Goal: Transaction & Acquisition: Purchase product/service

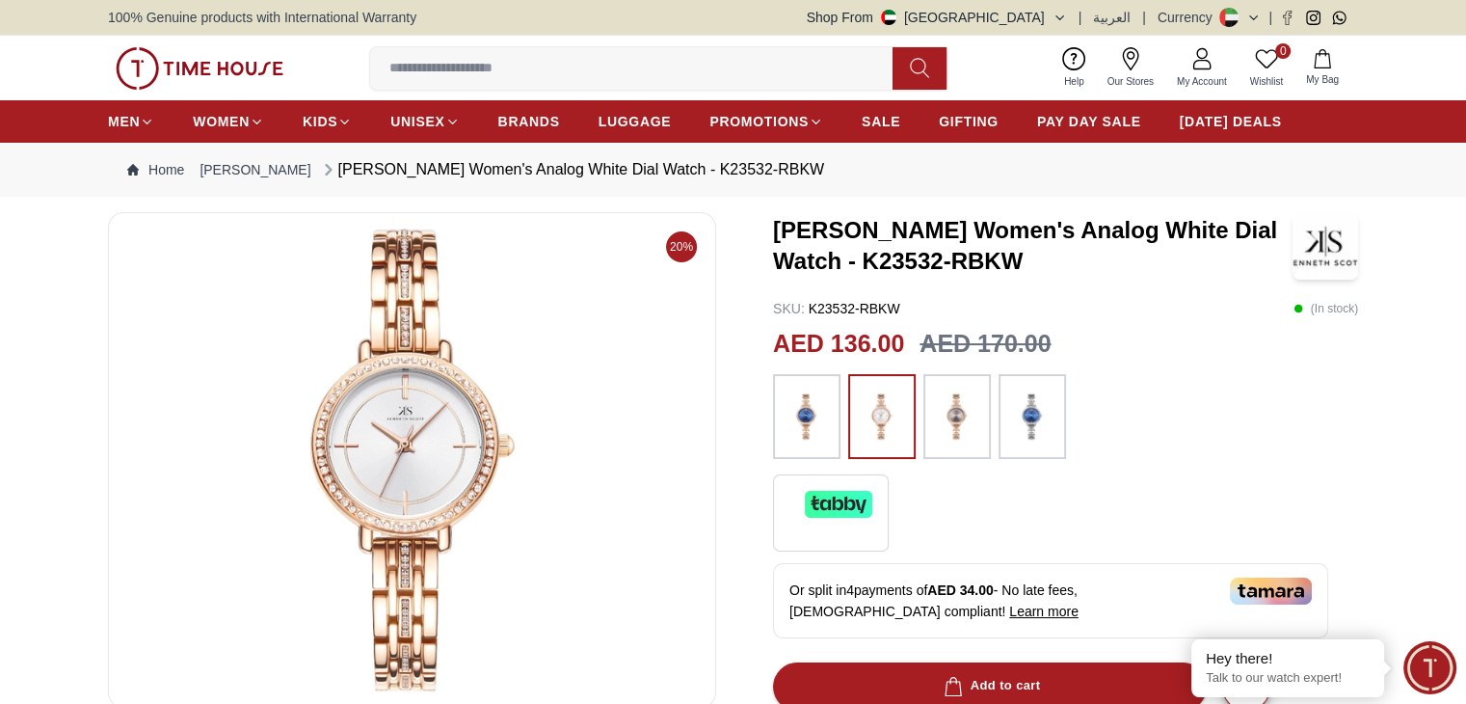
click at [813, 427] on img at bounding box center [807, 417] width 48 height 66
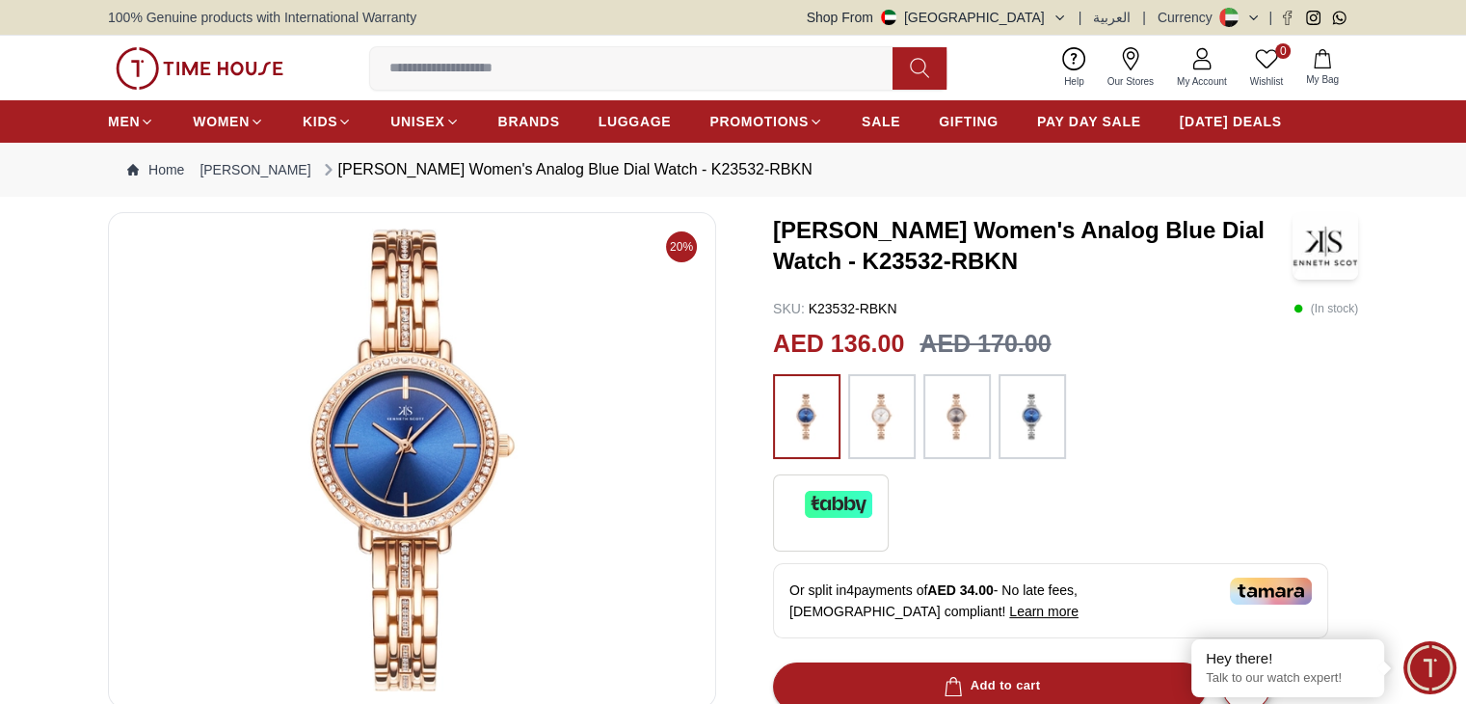
click at [1038, 426] on img at bounding box center [1032, 417] width 48 height 66
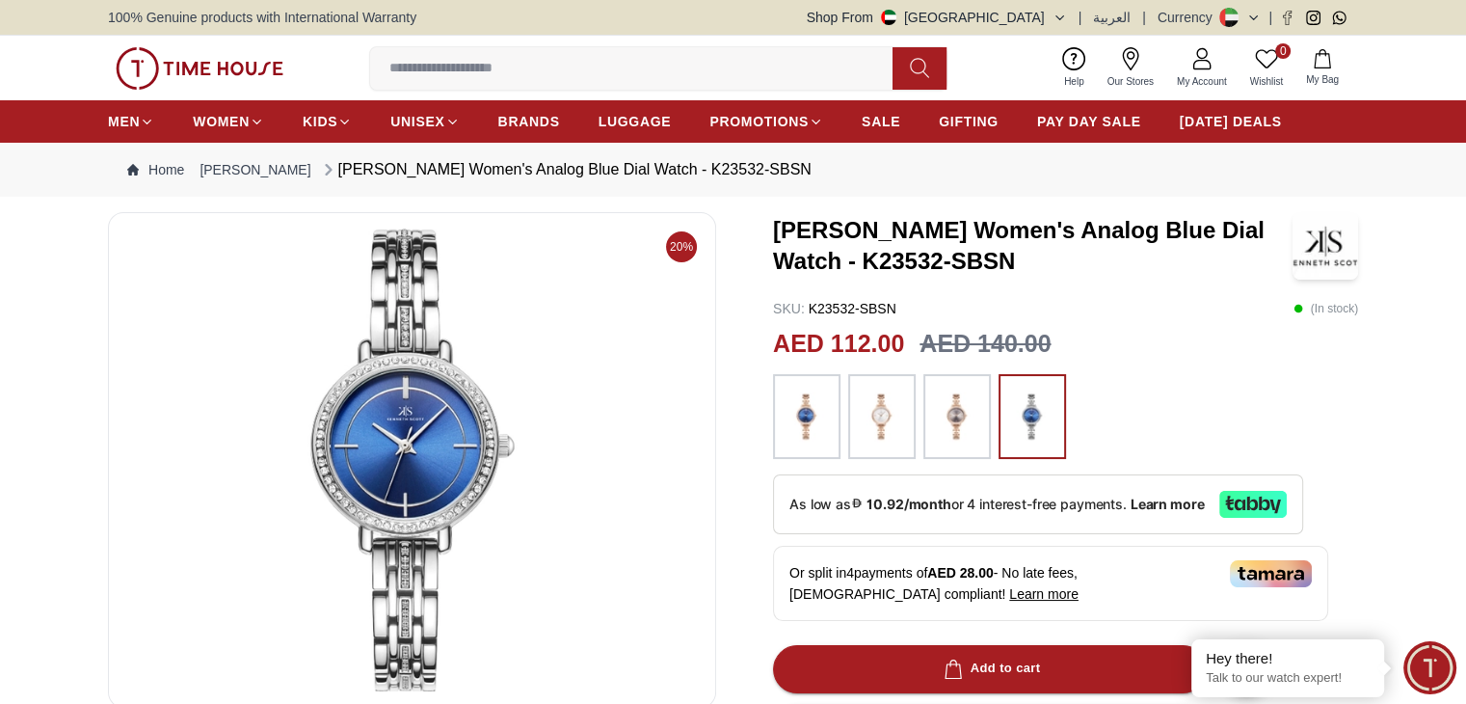
click at [945, 422] on img at bounding box center [957, 417] width 48 height 66
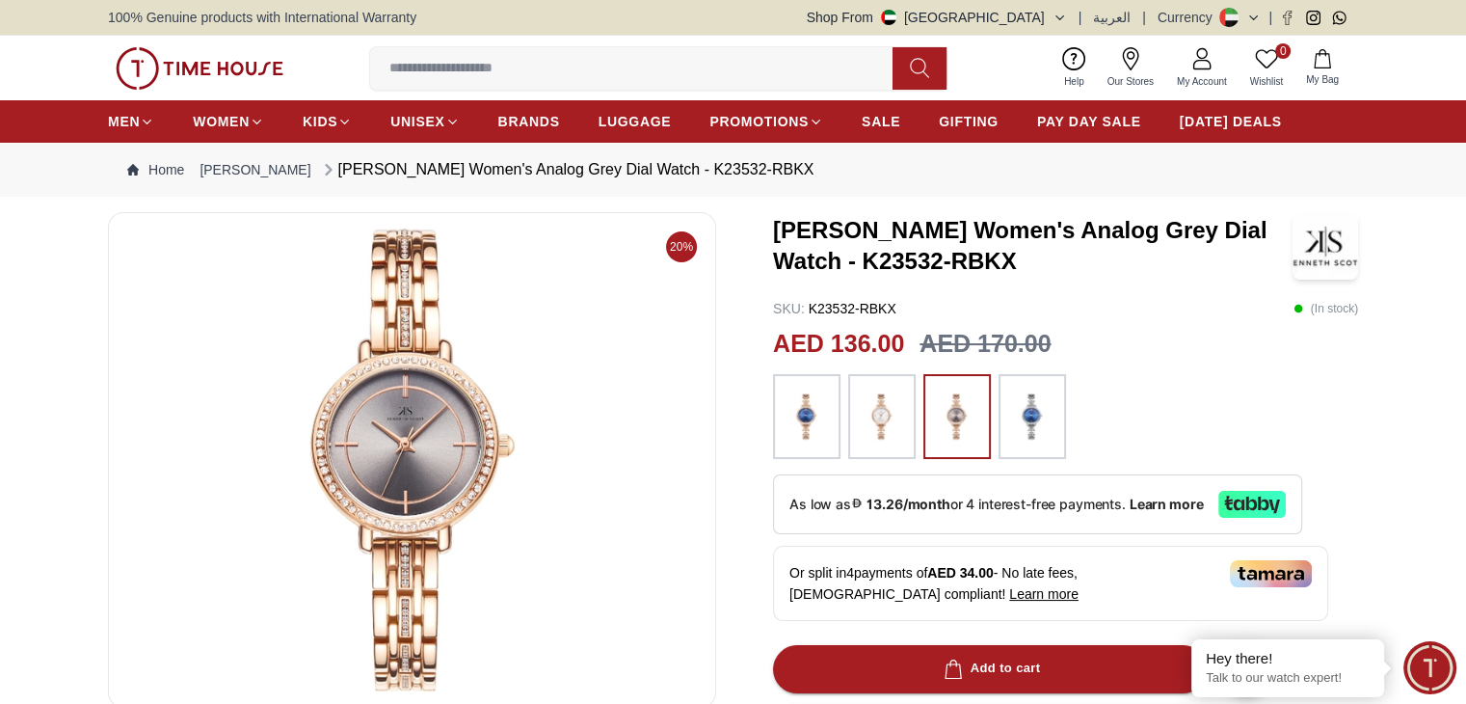
click at [893, 421] on img at bounding box center [882, 417] width 48 height 66
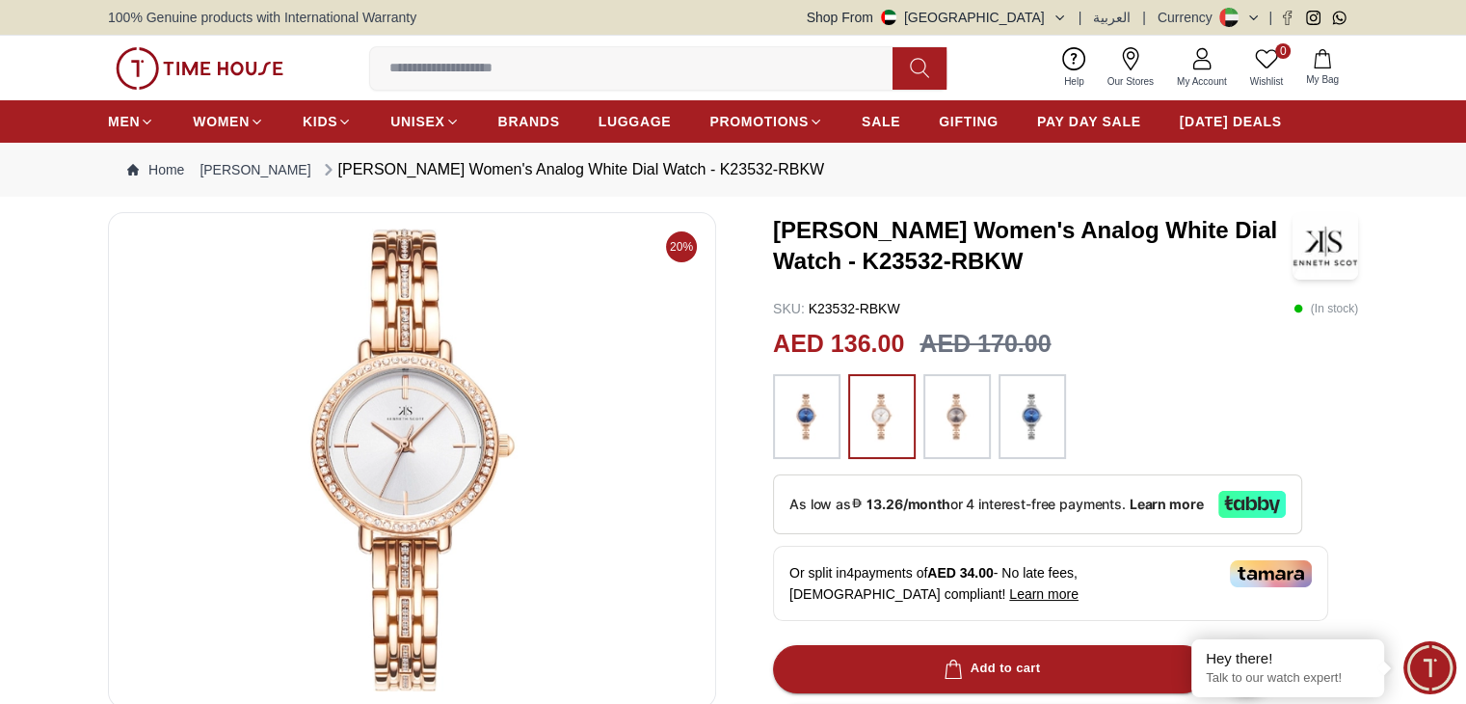
scroll to position [482, 0]
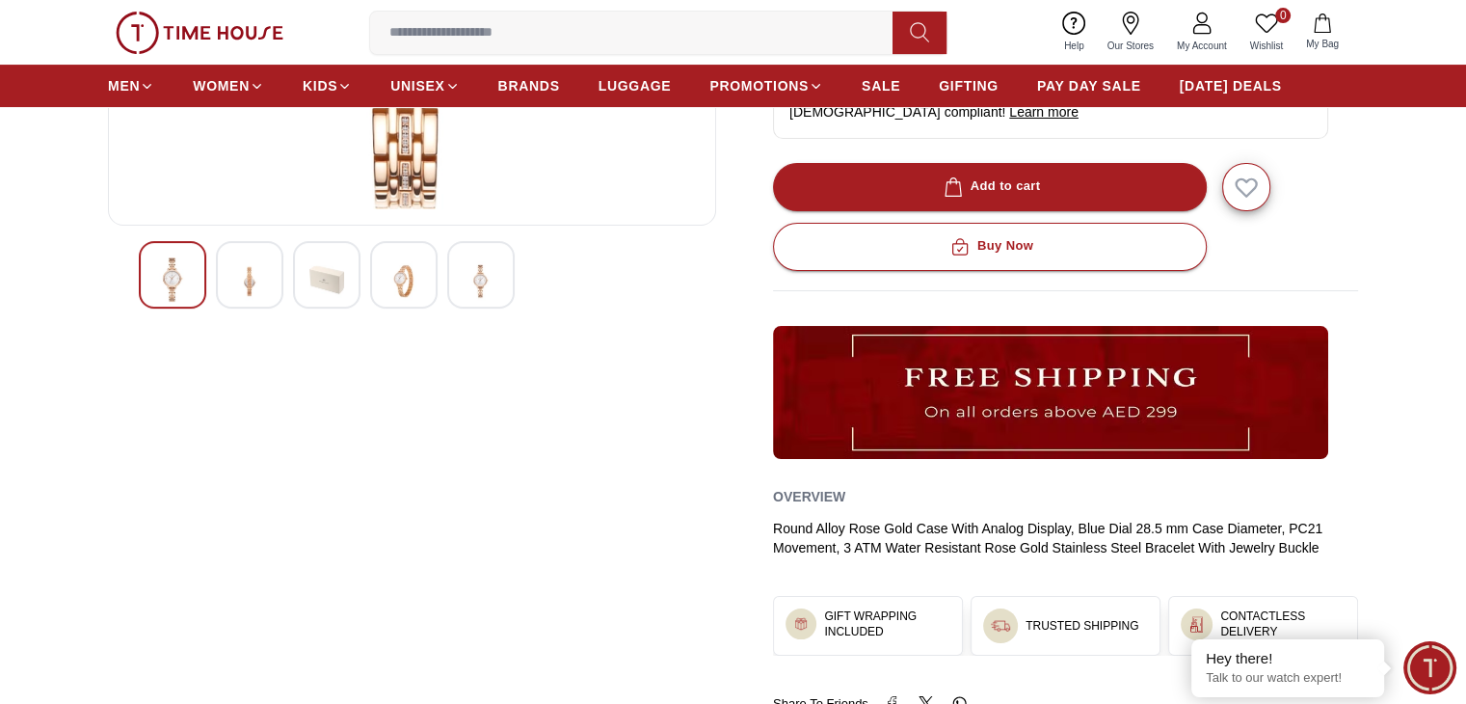
click at [246, 282] on img at bounding box center [249, 280] width 35 height 47
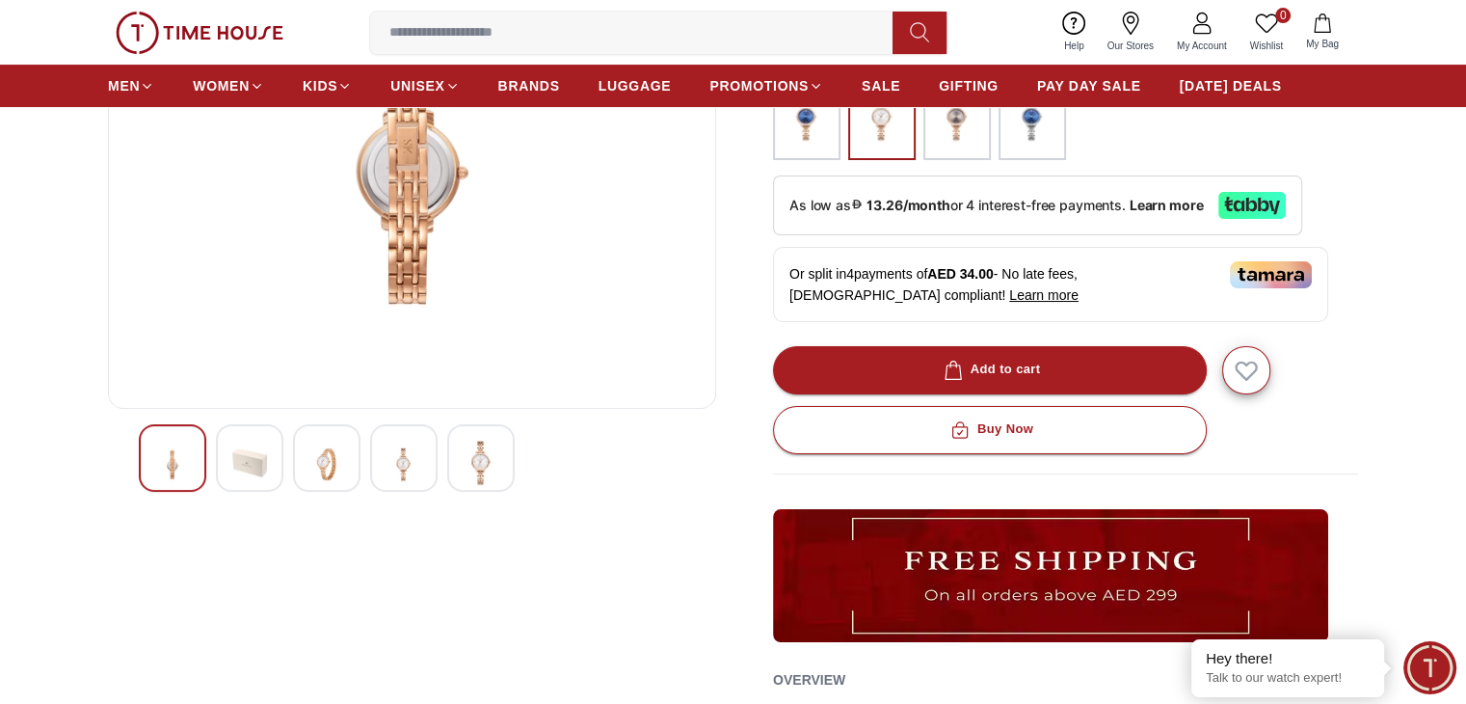
scroll to position [289, 0]
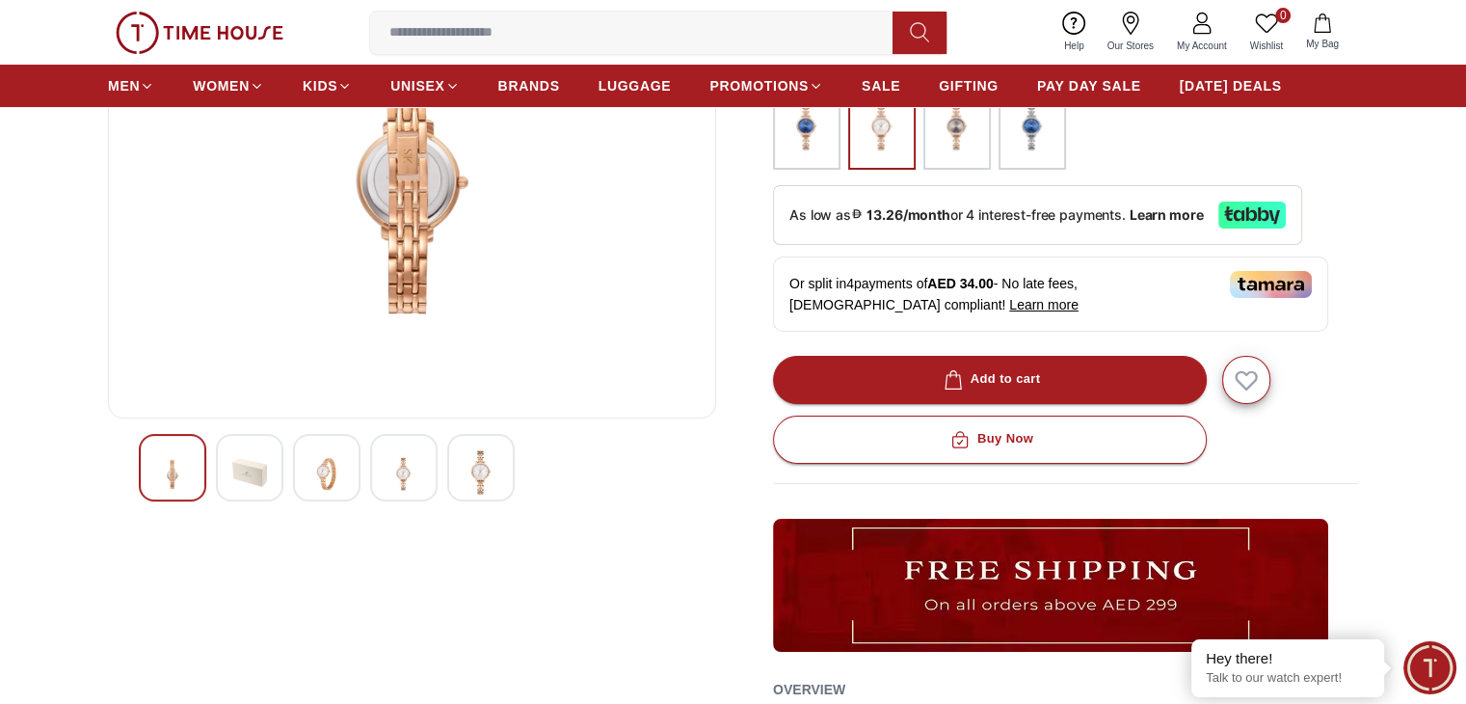
click at [315, 478] on img at bounding box center [326, 473] width 35 height 47
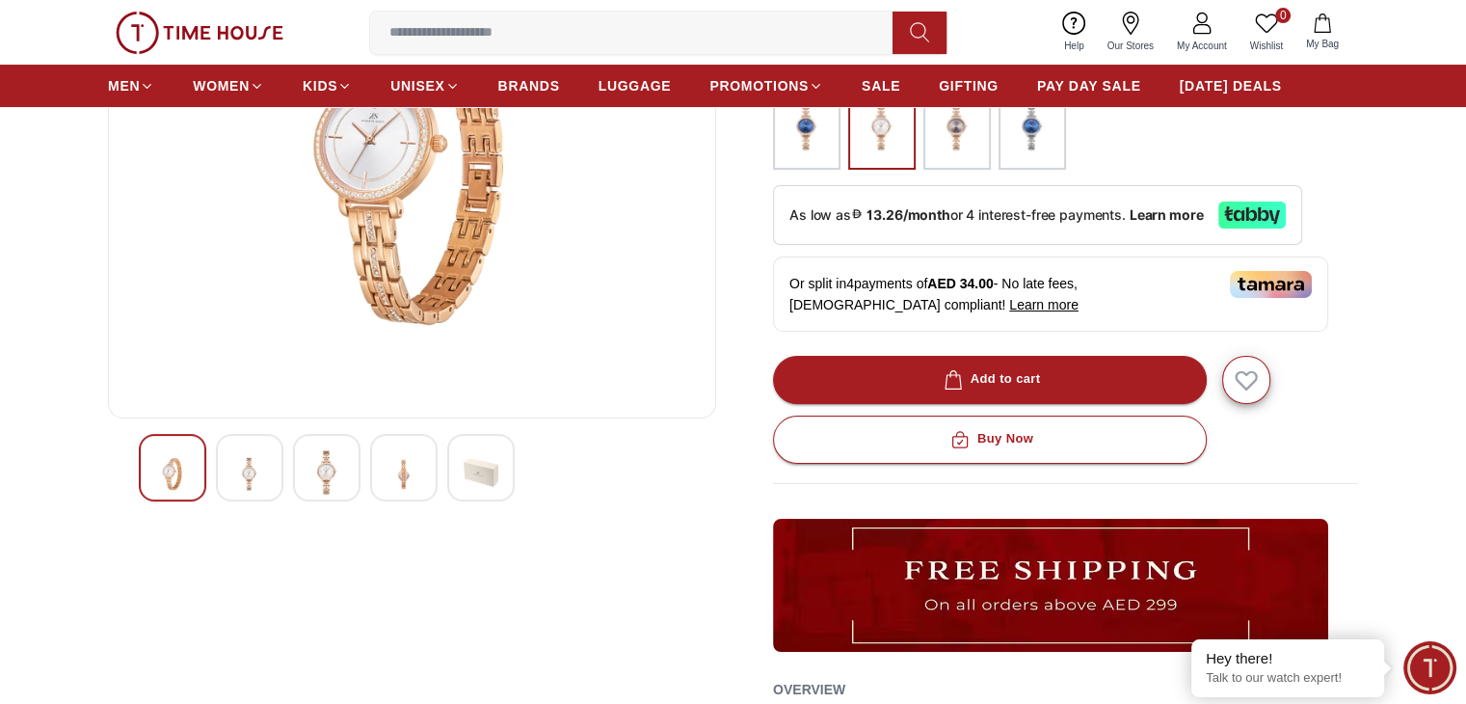
click at [378, 483] on div at bounding box center [403, 467] width 67 height 67
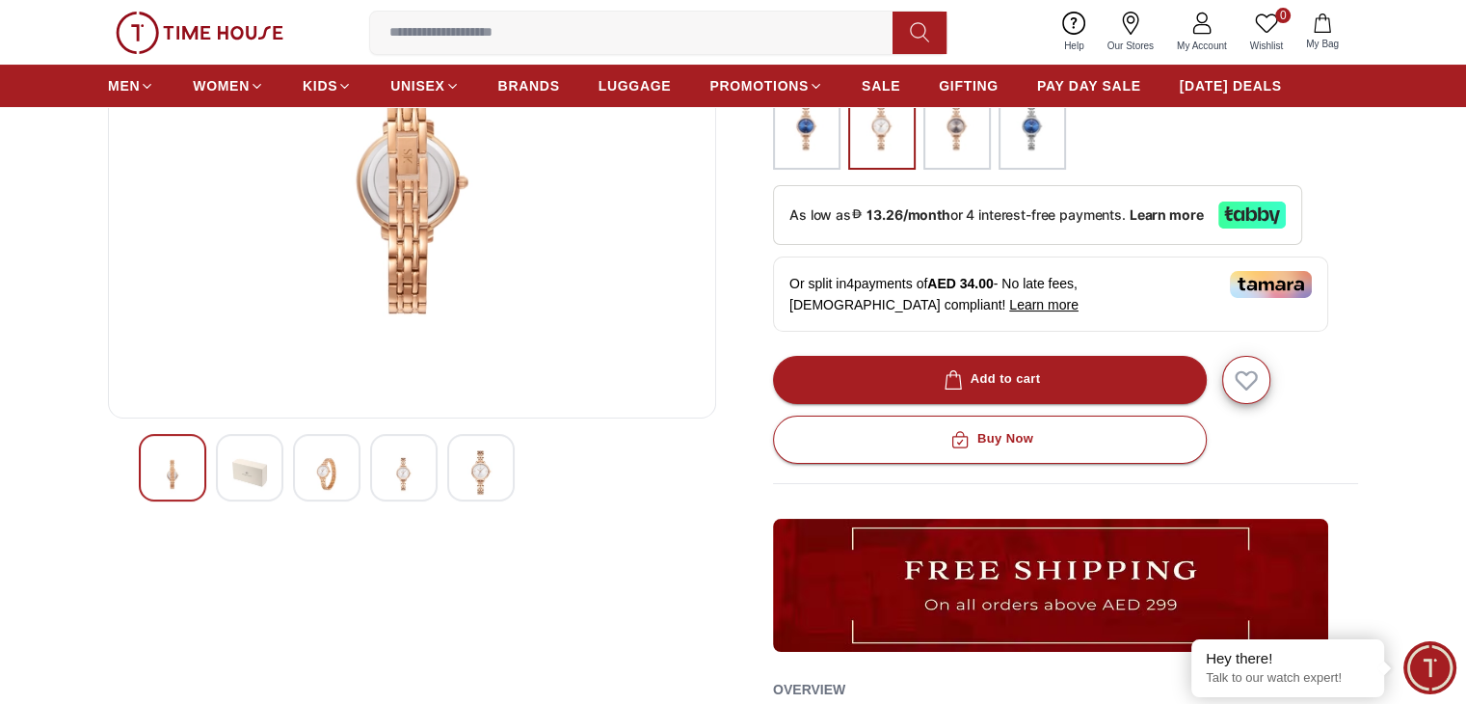
click at [475, 479] on img at bounding box center [481, 472] width 35 height 44
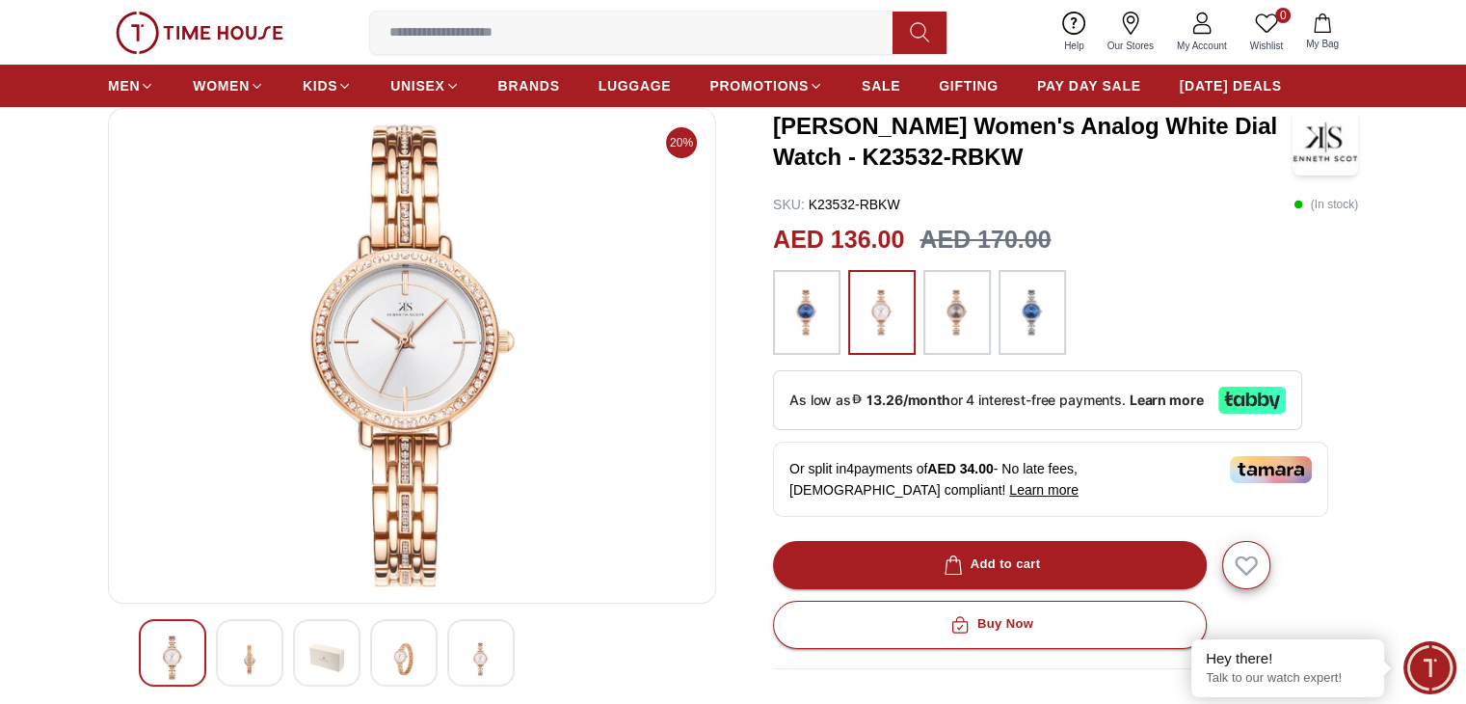
scroll to position [96, 0]
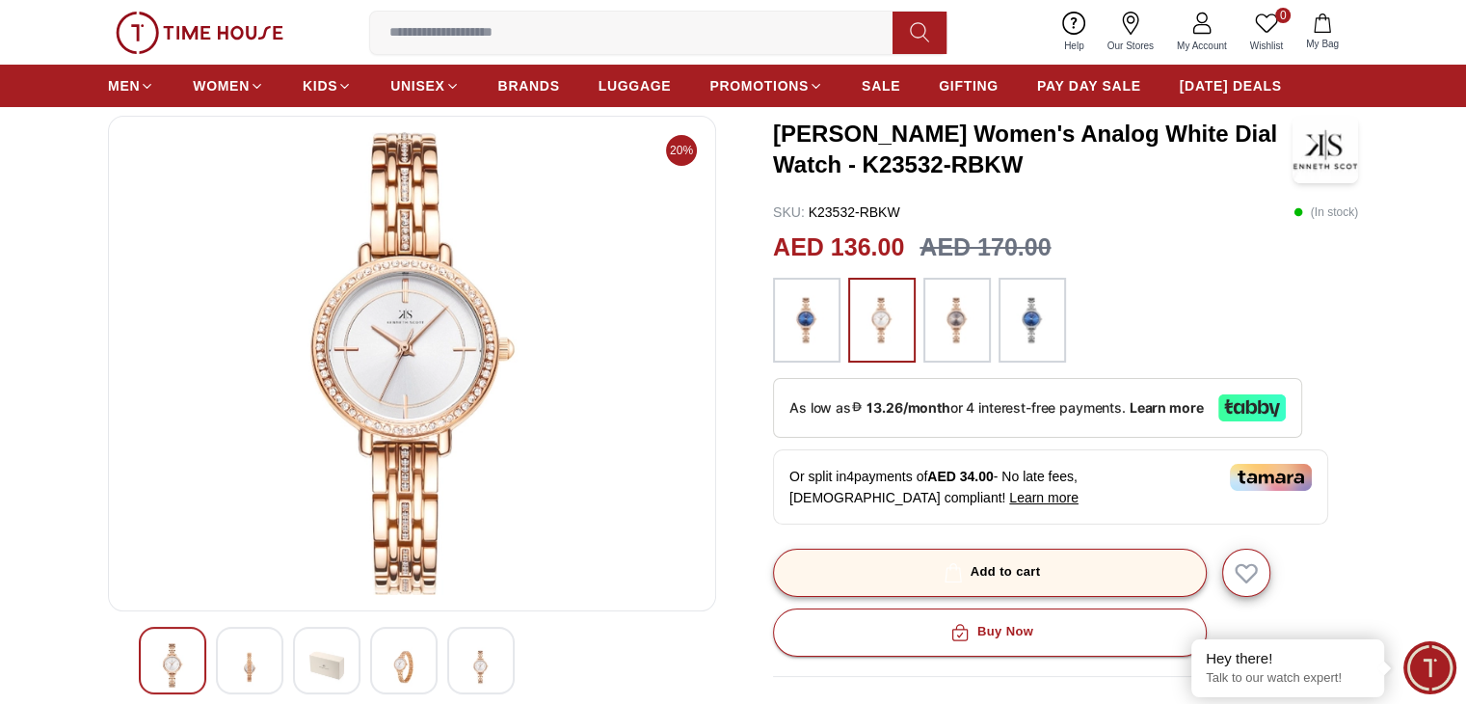
click at [1014, 566] on div "Add to cart" at bounding box center [990, 572] width 101 height 22
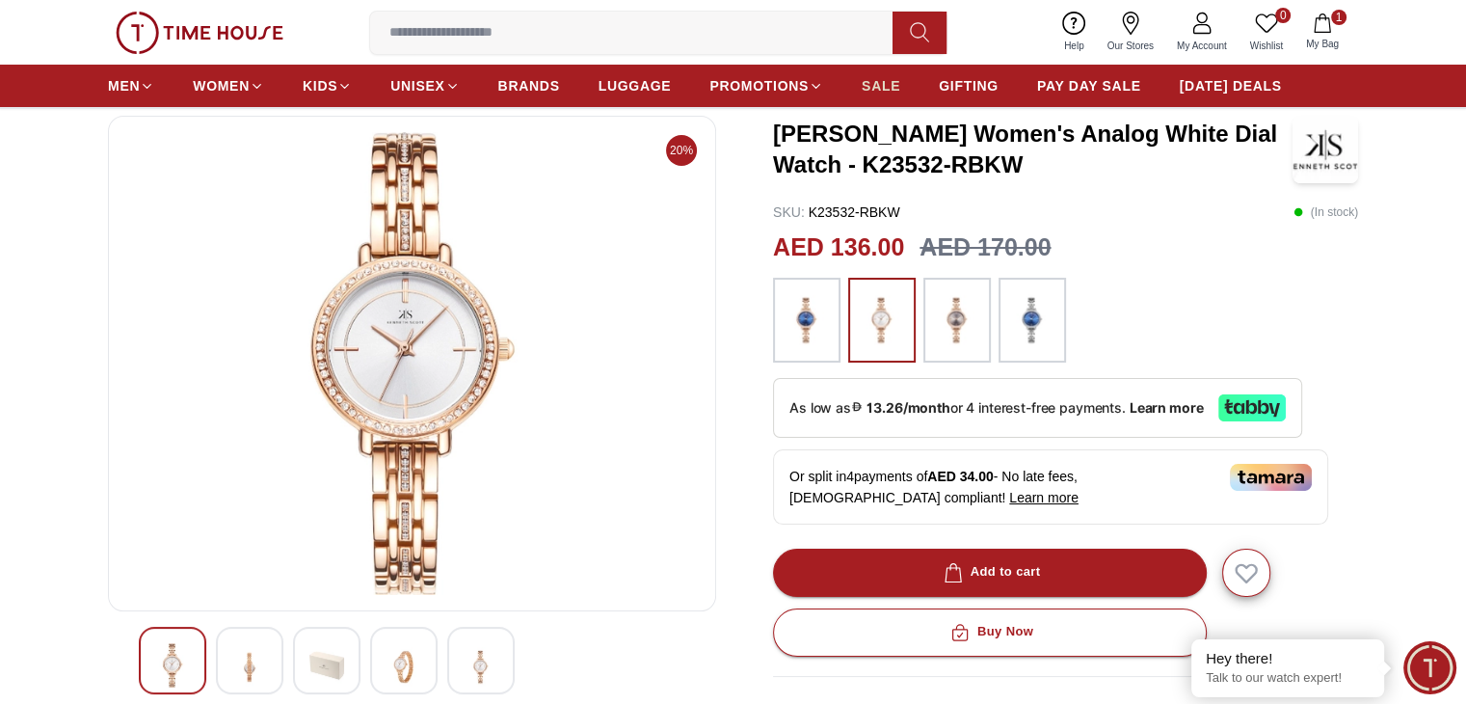
click at [875, 86] on span "SALE" at bounding box center [881, 85] width 39 height 19
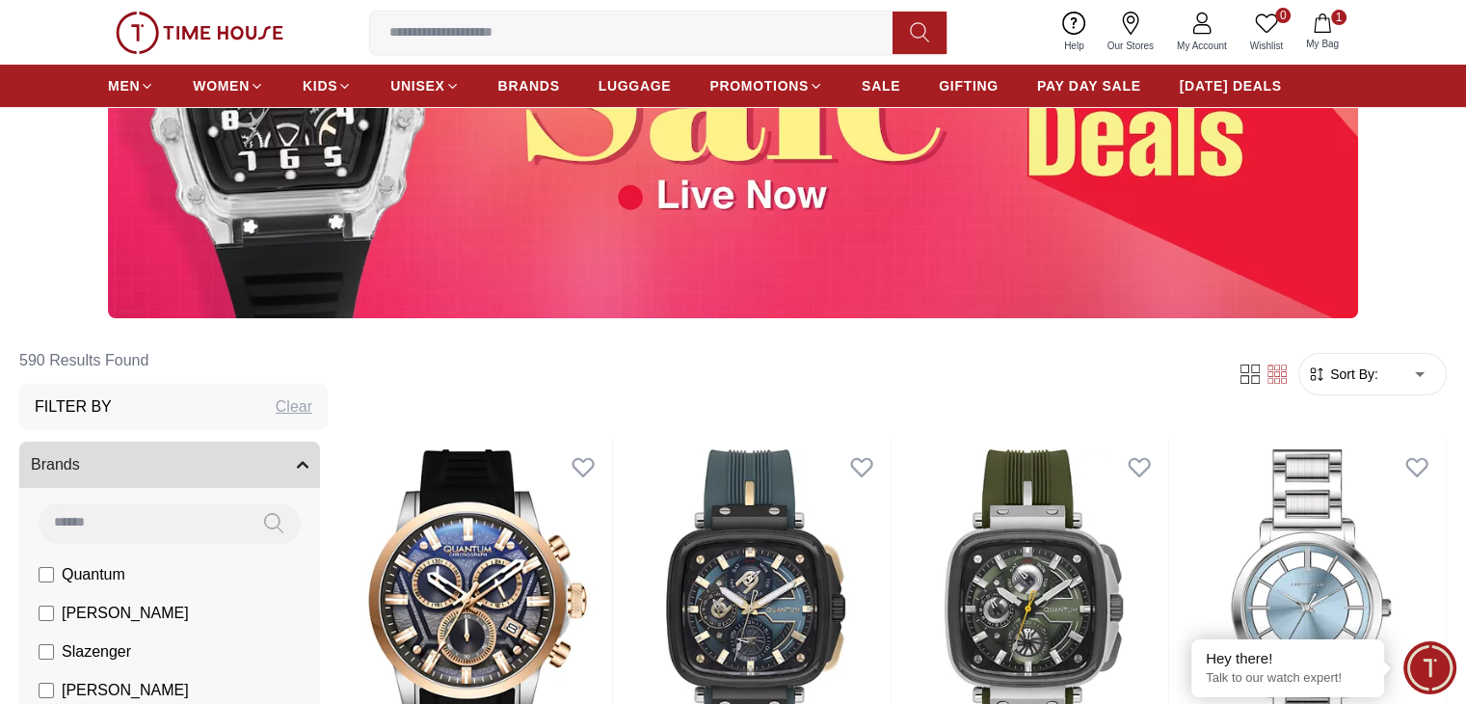
scroll to position [289, 0]
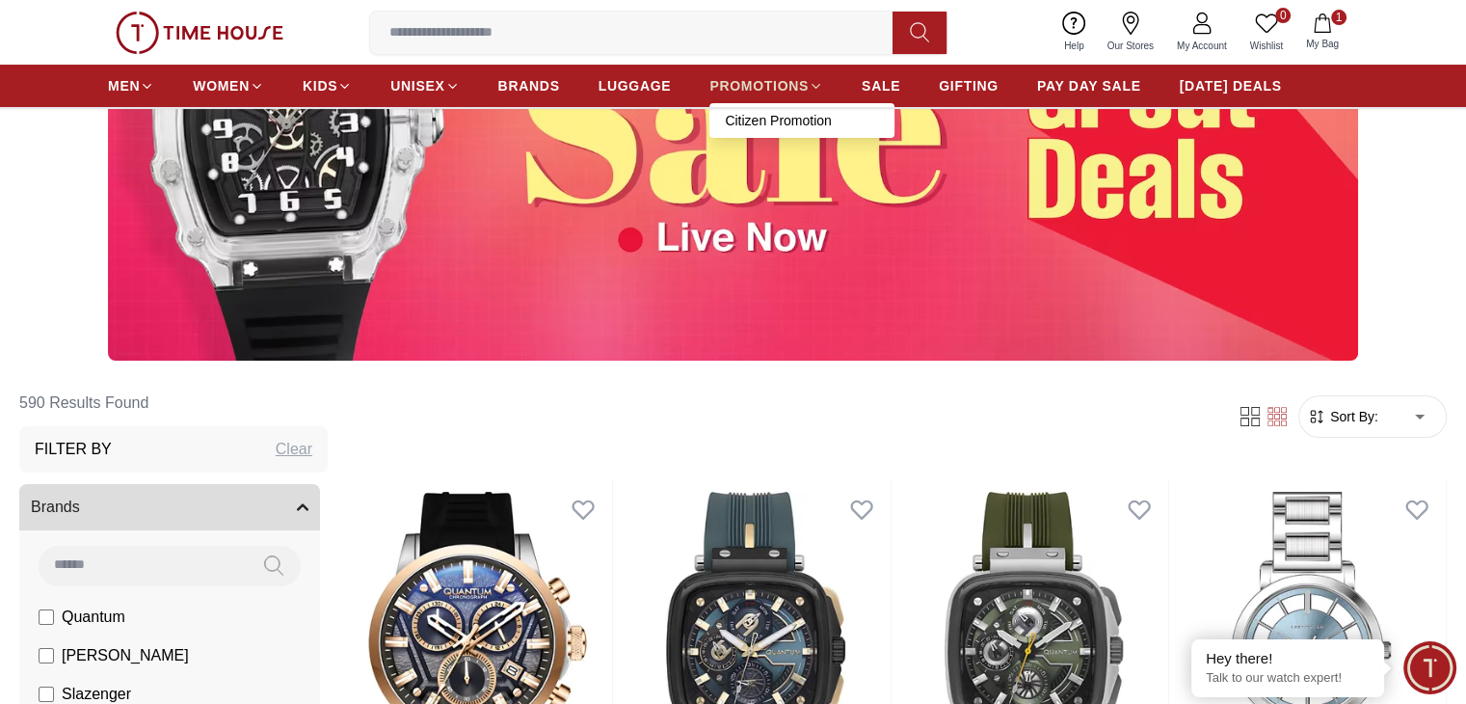
click at [800, 88] on span "PROMOTIONS" at bounding box center [758, 85] width 99 height 19
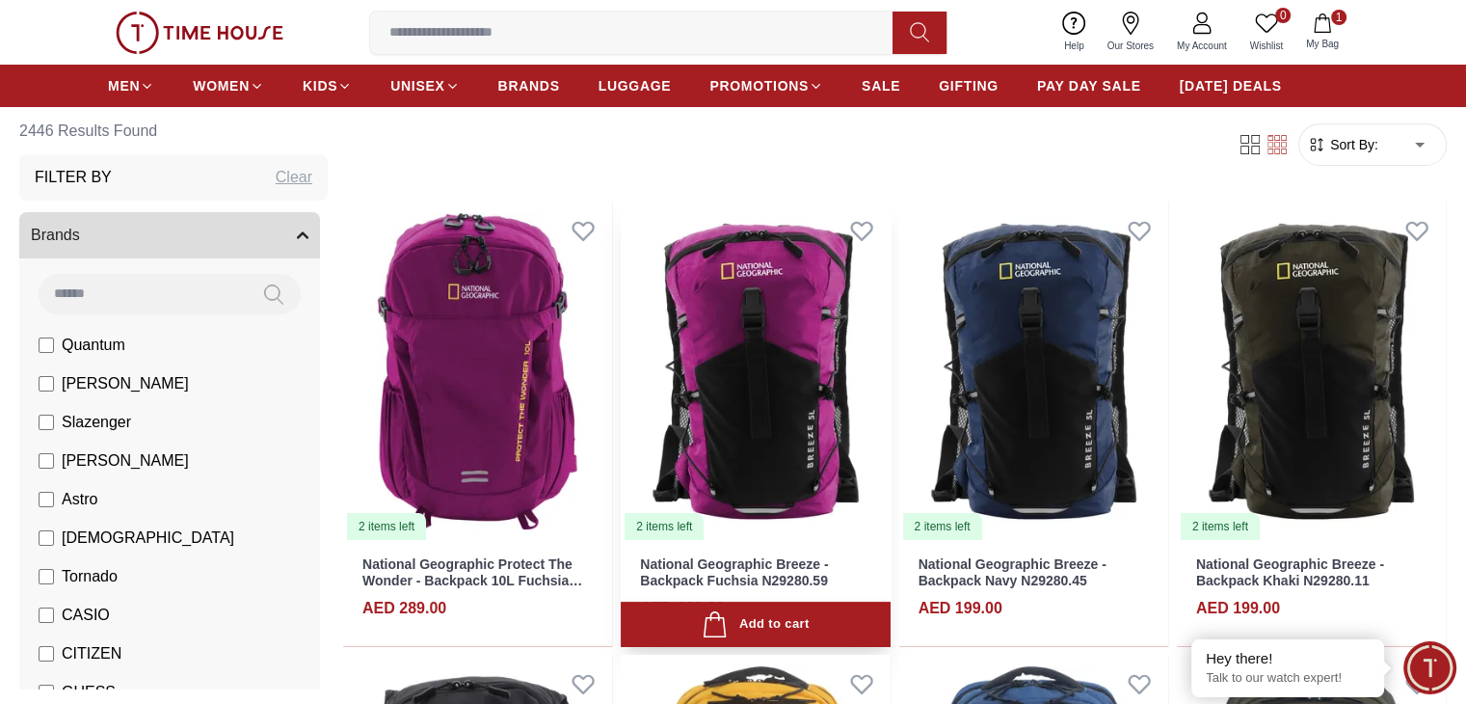
scroll to position [289, 0]
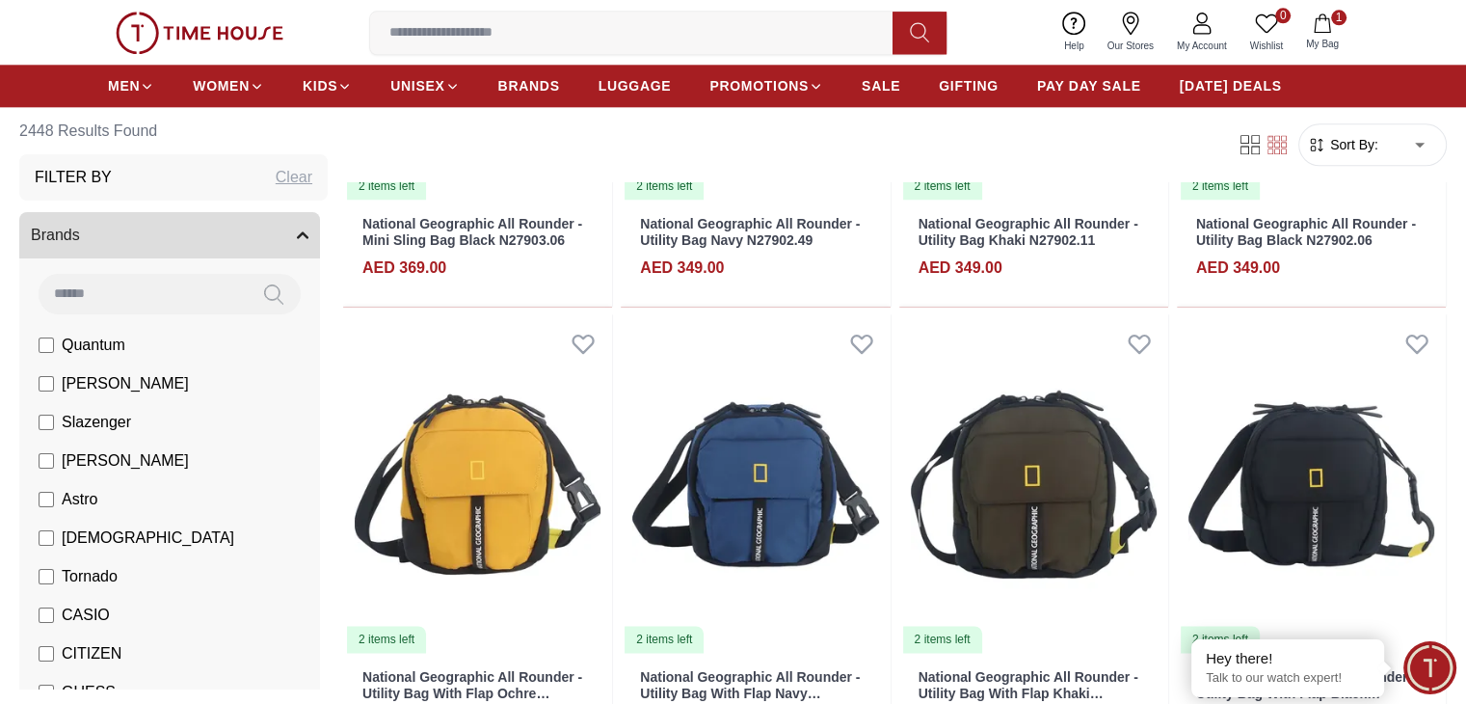
scroll to position [2314, 0]
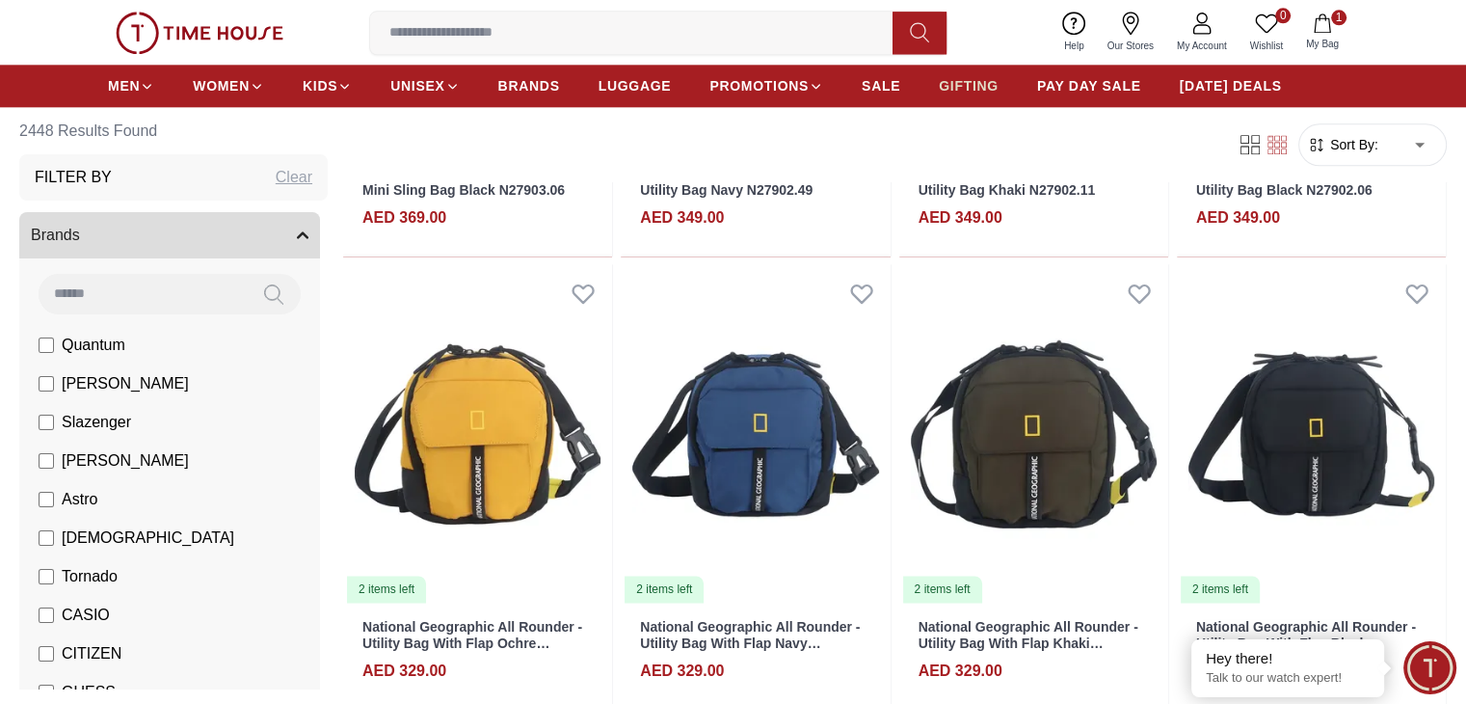
click at [956, 76] on span "GIFTING" at bounding box center [969, 85] width 60 height 19
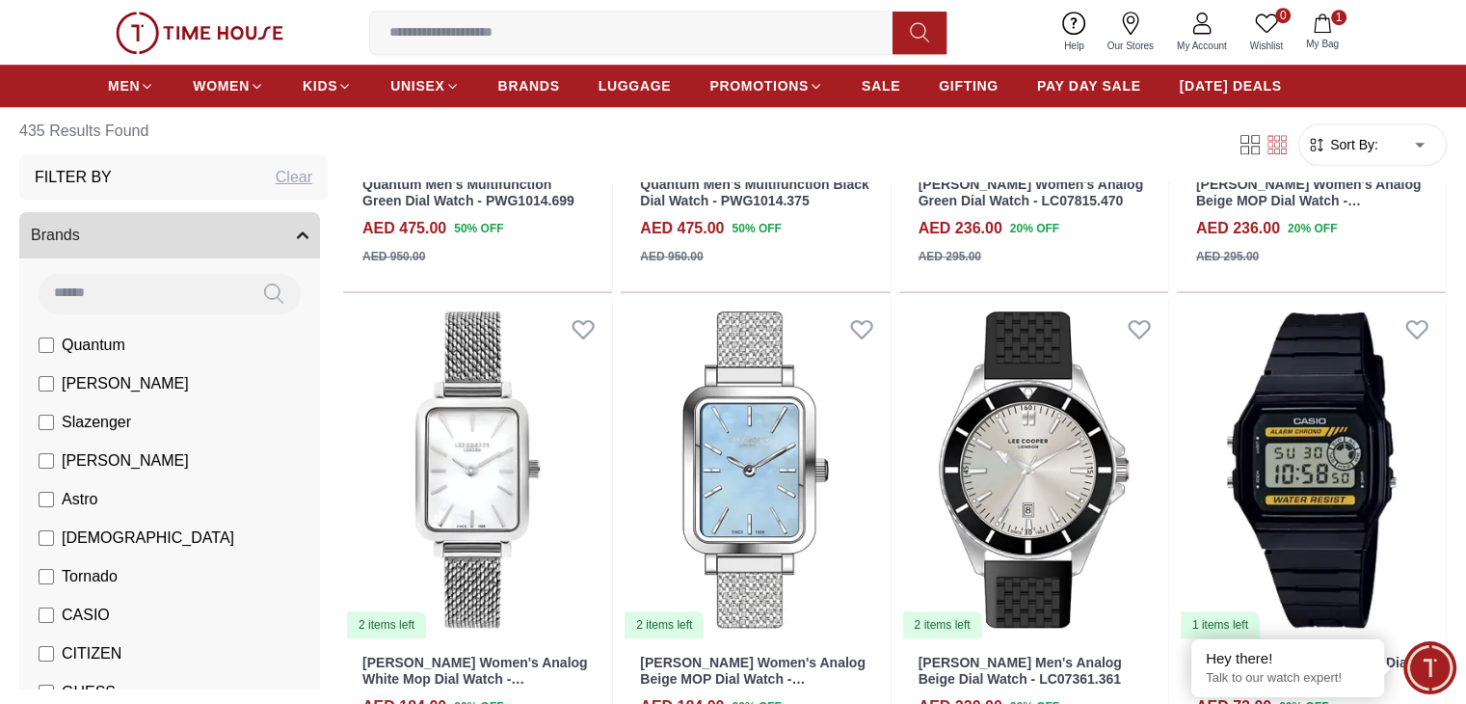
scroll to position [1446, 0]
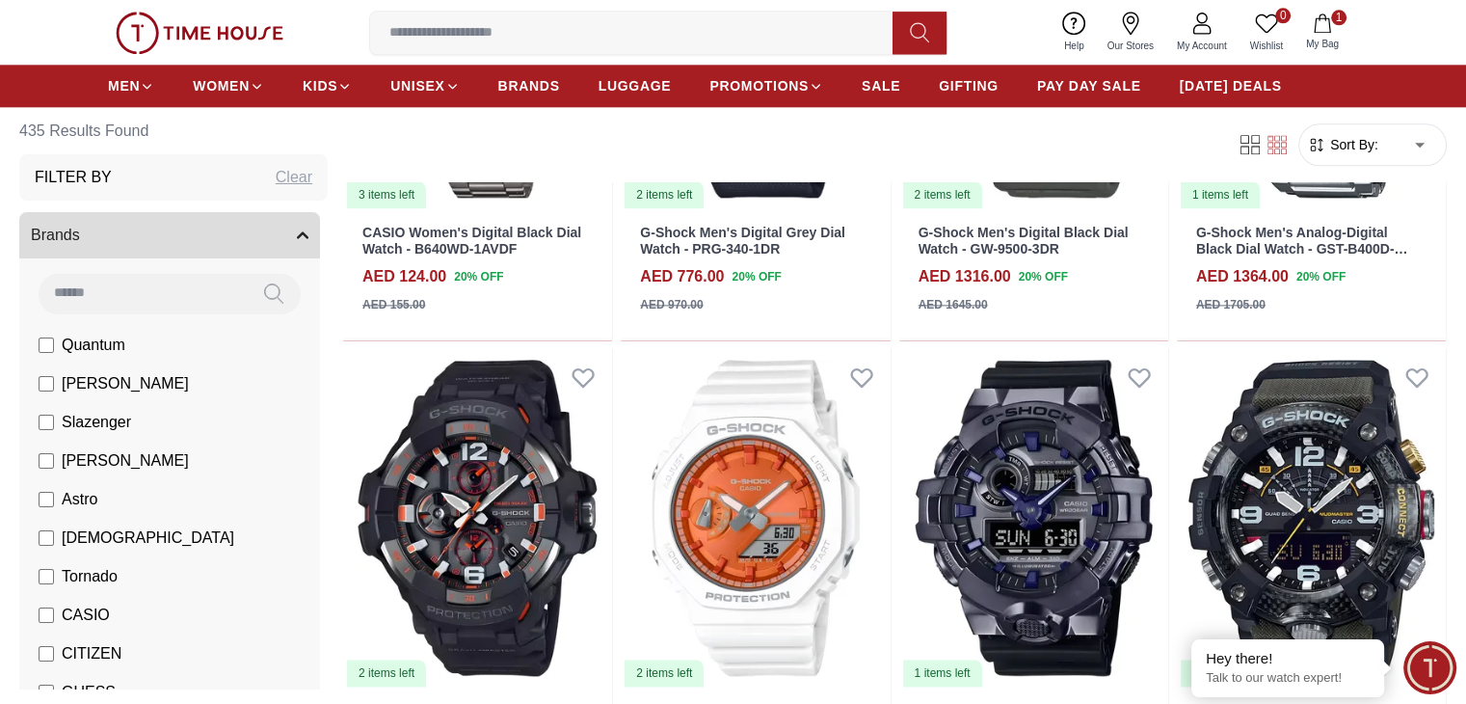
scroll to position [2338, 0]
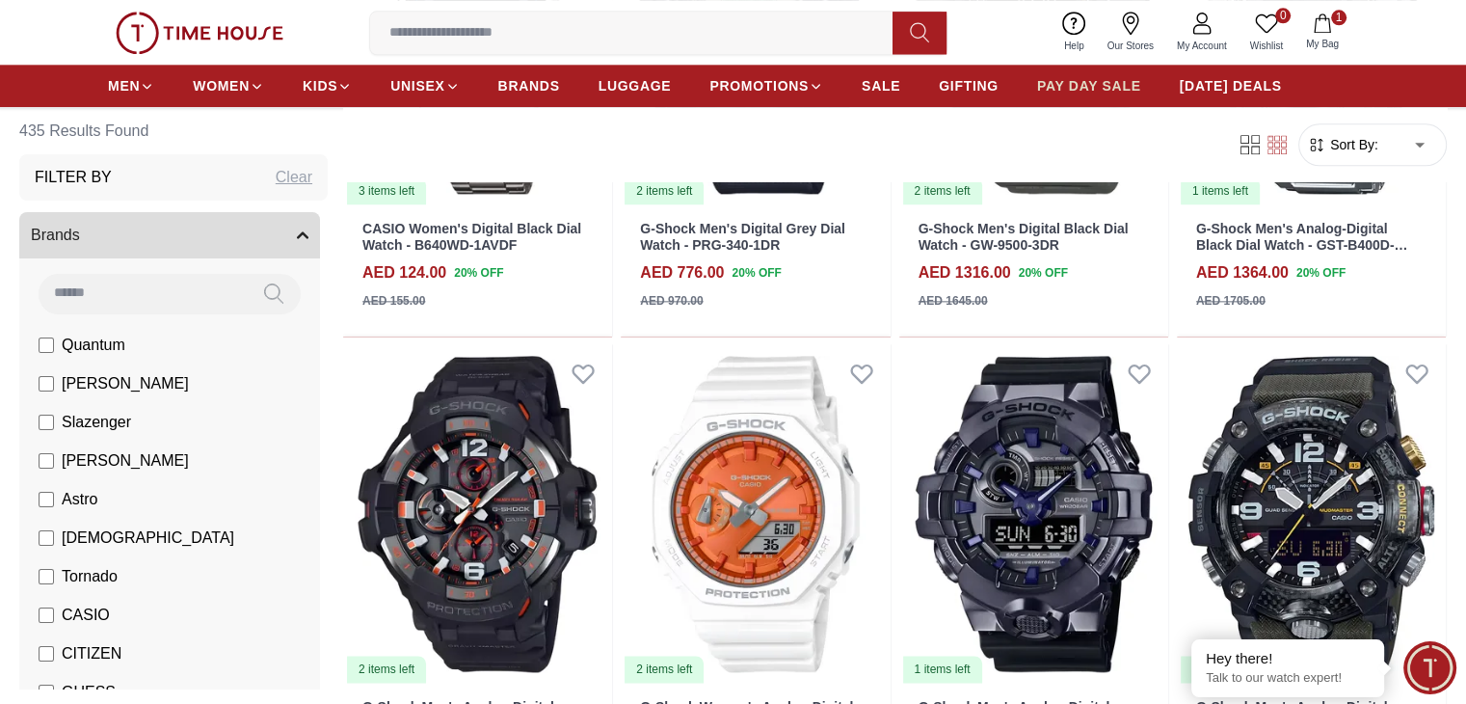
click at [1115, 81] on span "PAY DAY SALE" at bounding box center [1089, 85] width 104 height 19
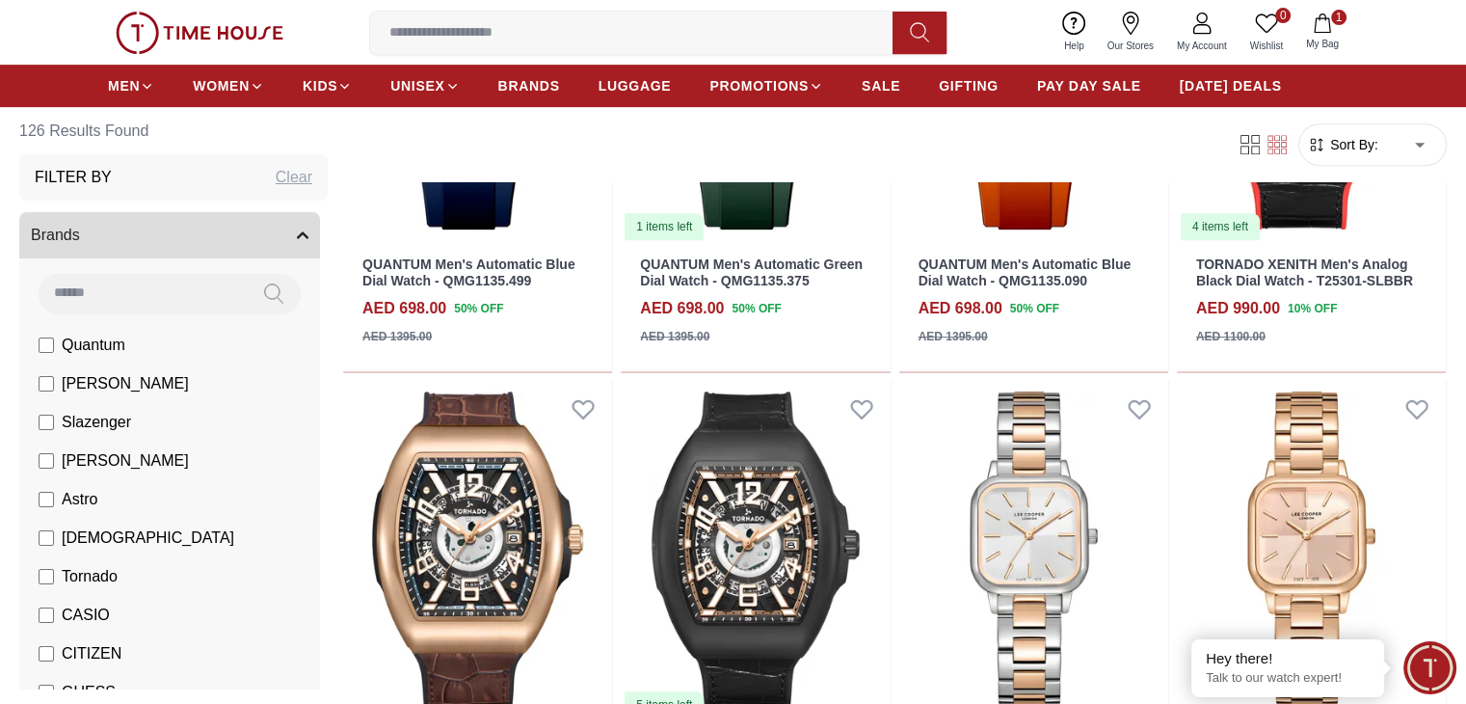
scroll to position [1253, 0]
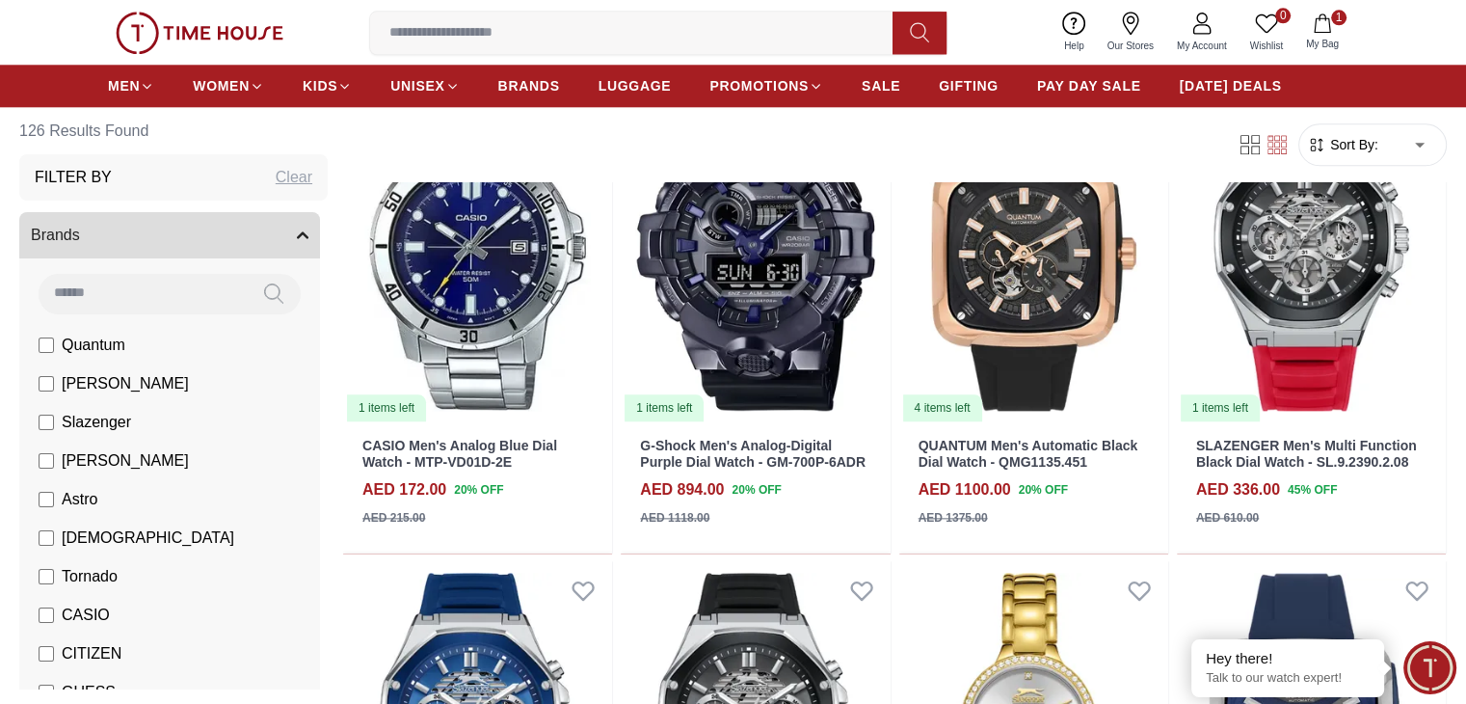
scroll to position [2410, 0]
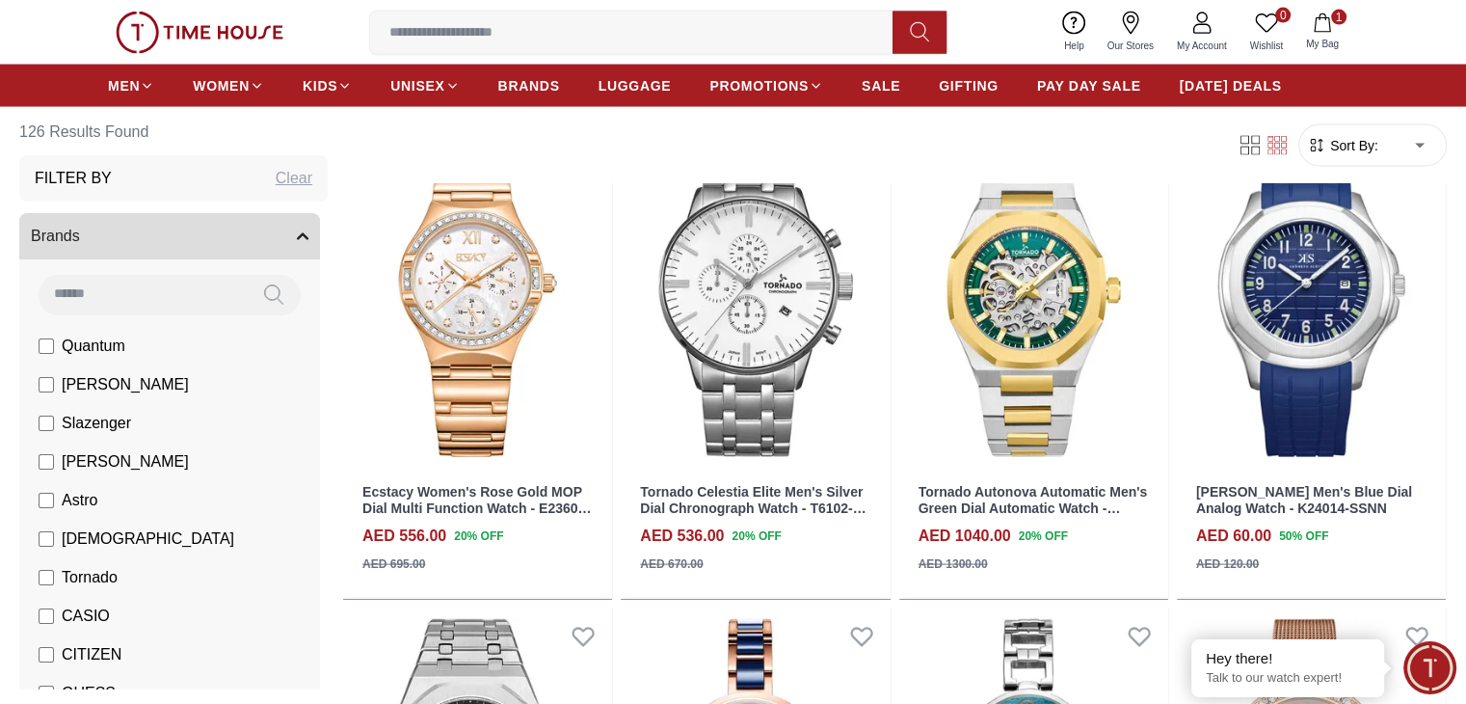
scroll to position [4049, 0]
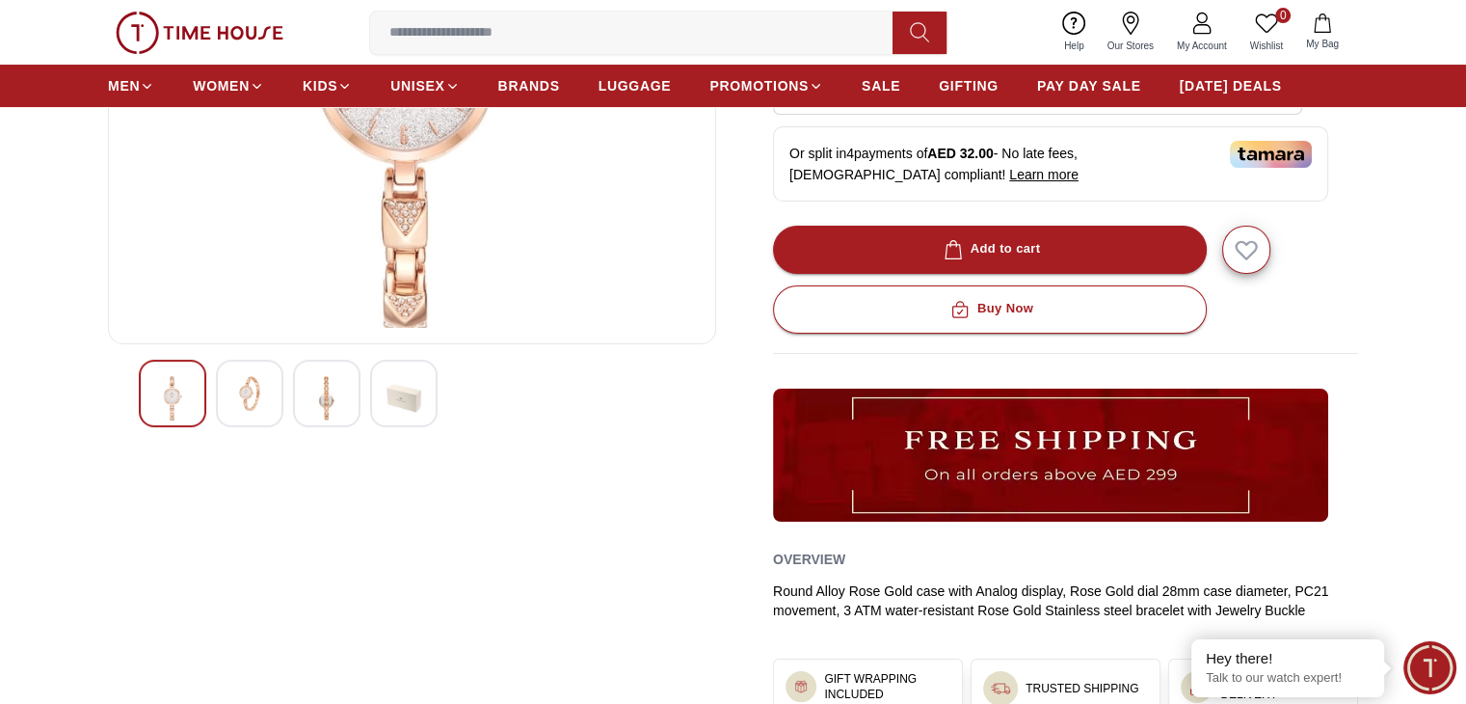
scroll to position [386, 0]
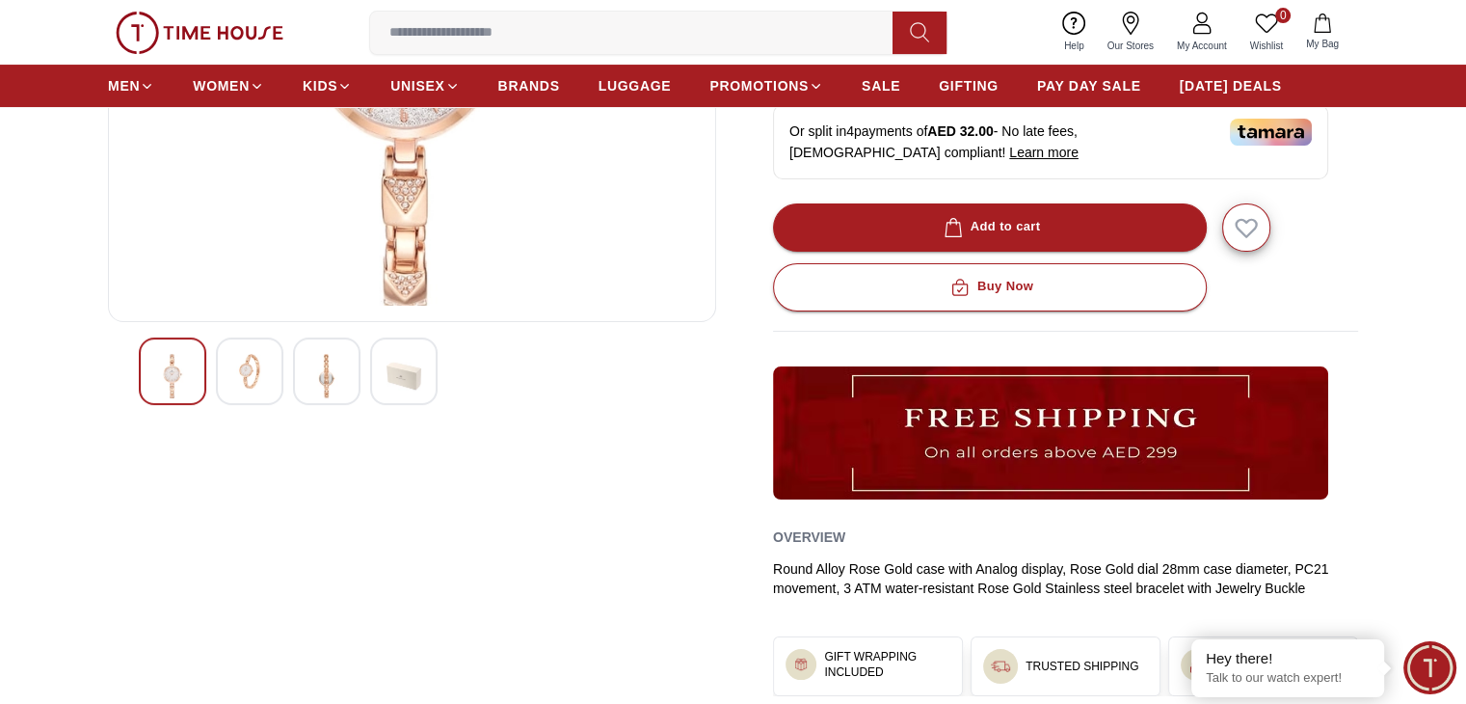
click at [262, 387] on img at bounding box center [249, 371] width 35 height 35
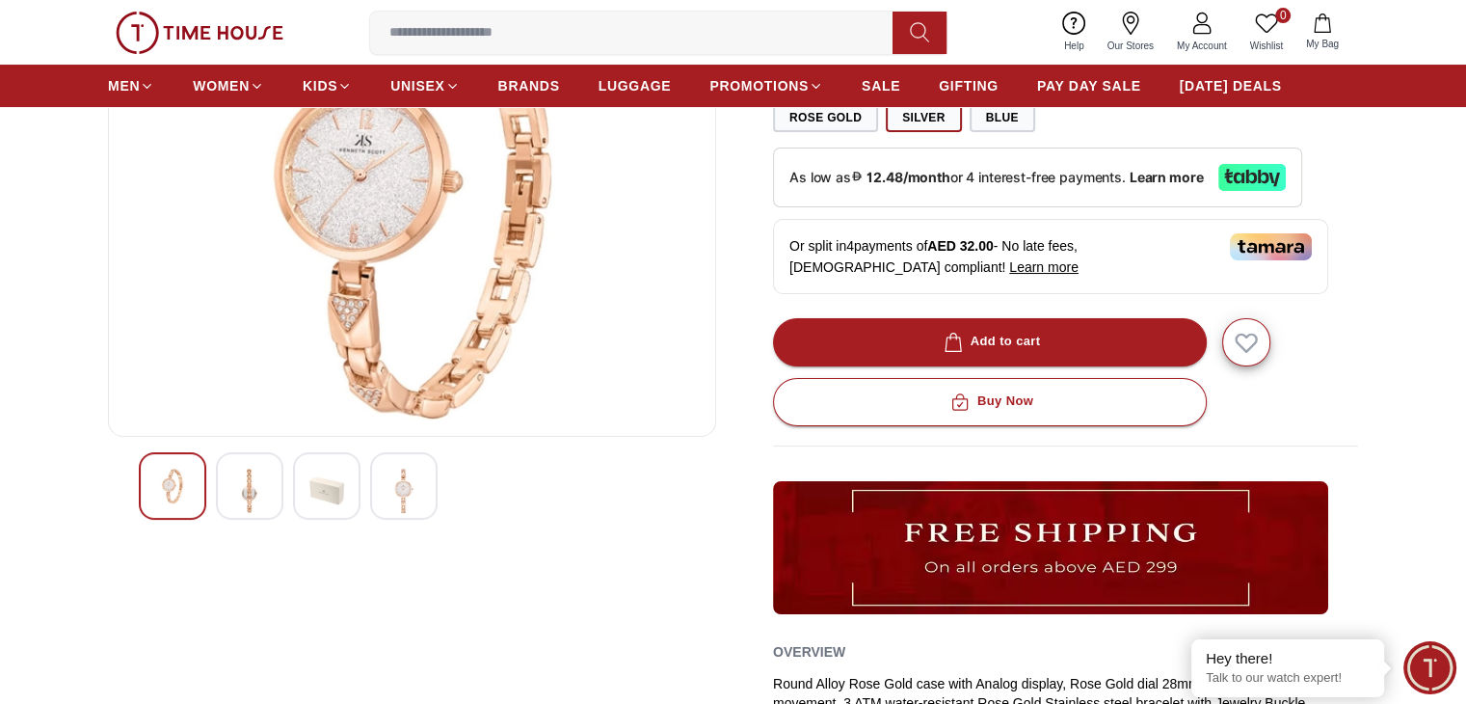
scroll to position [289, 0]
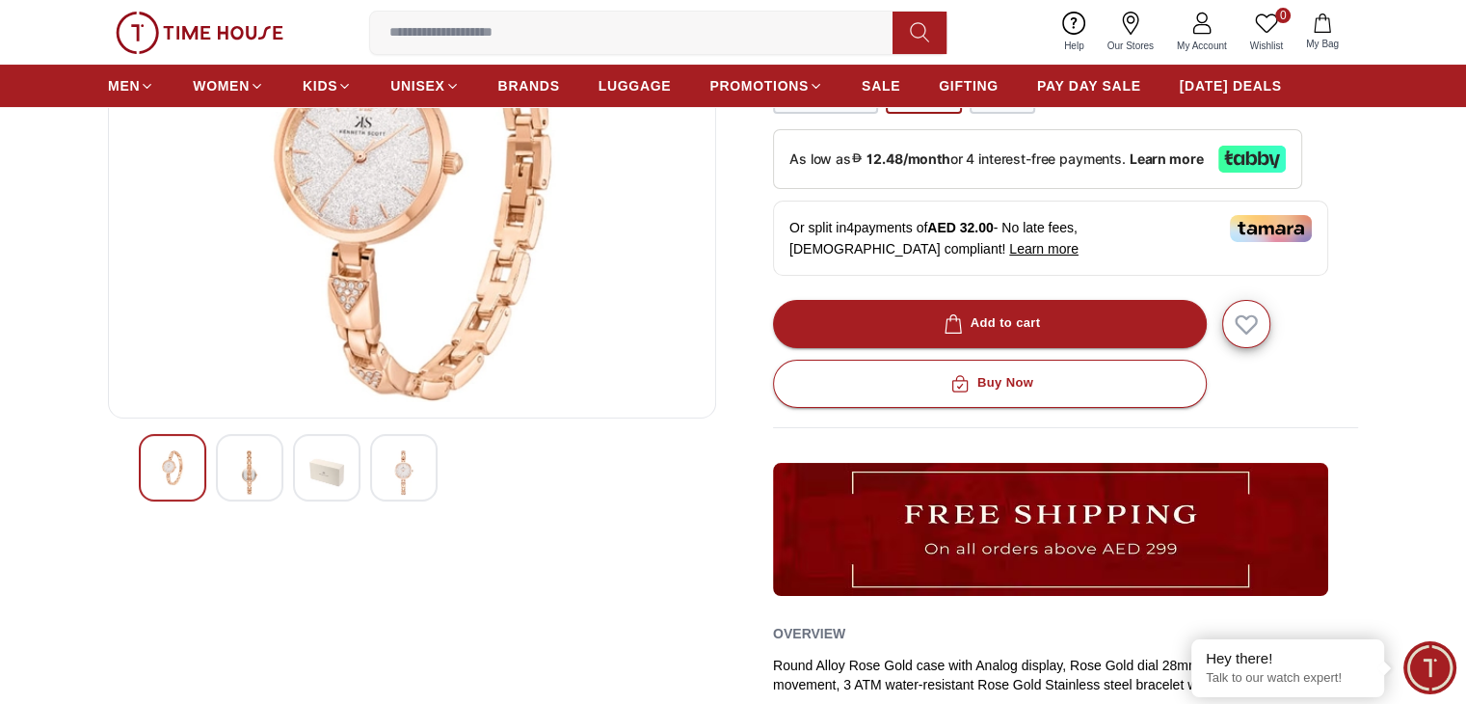
click at [416, 465] on img at bounding box center [404, 472] width 35 height 44
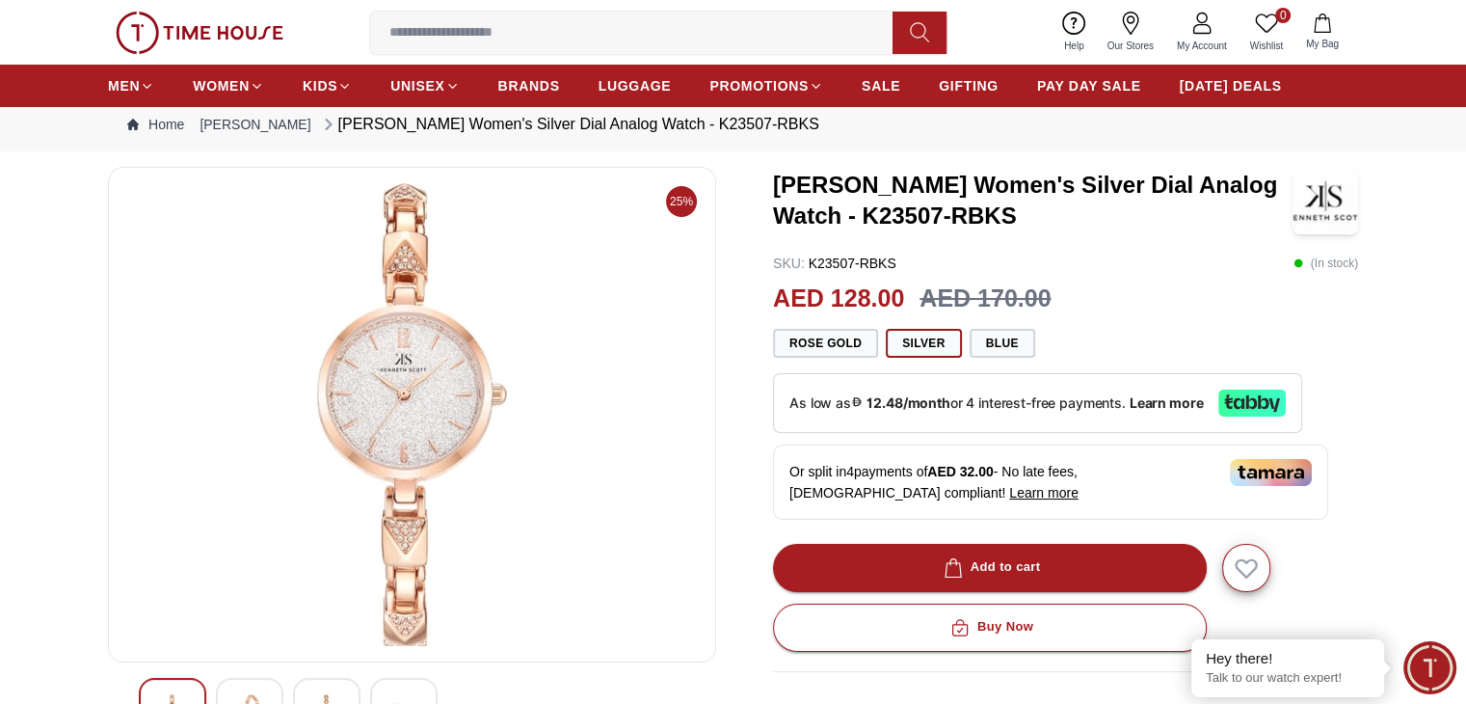
scroll to position [0, 0]
